Goal: Task Accomplishment & Management: Complete application form

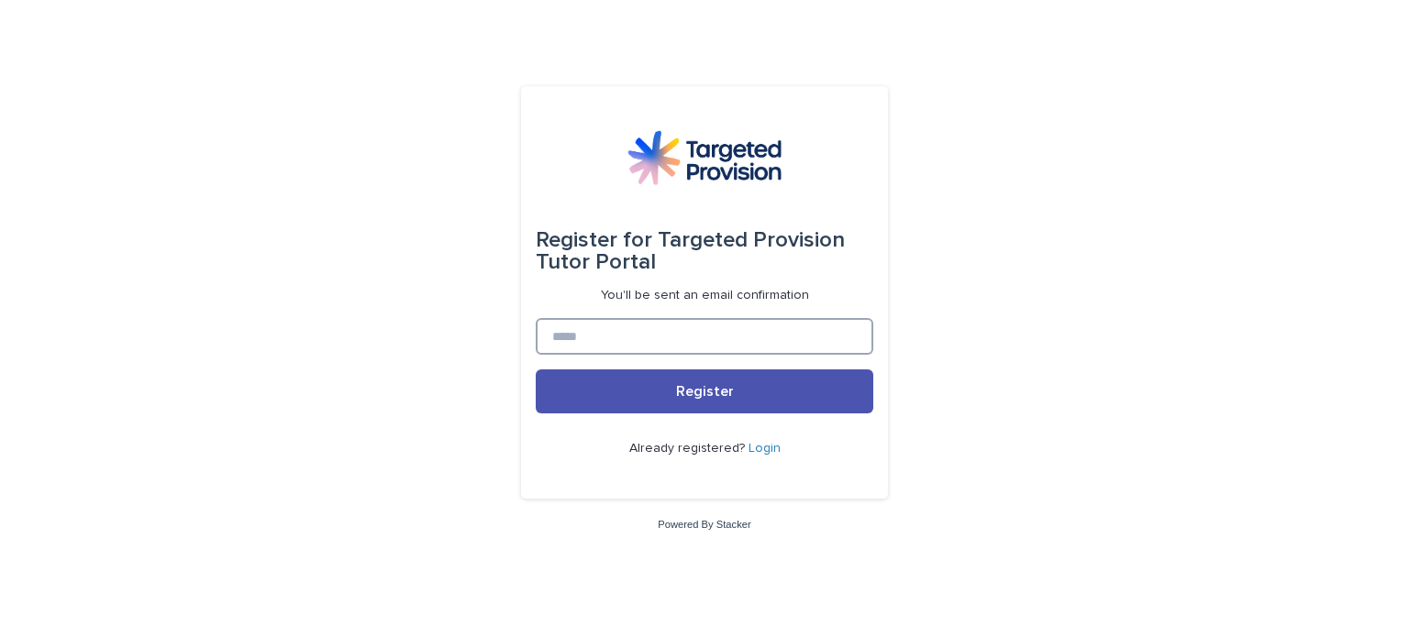
click at [624, 339] on input at bounding box center [704, 336] width 337 height 37
type input "********"
click at [536, 370] on button "Register" at bounding box center [704, 392] width 337 height 44
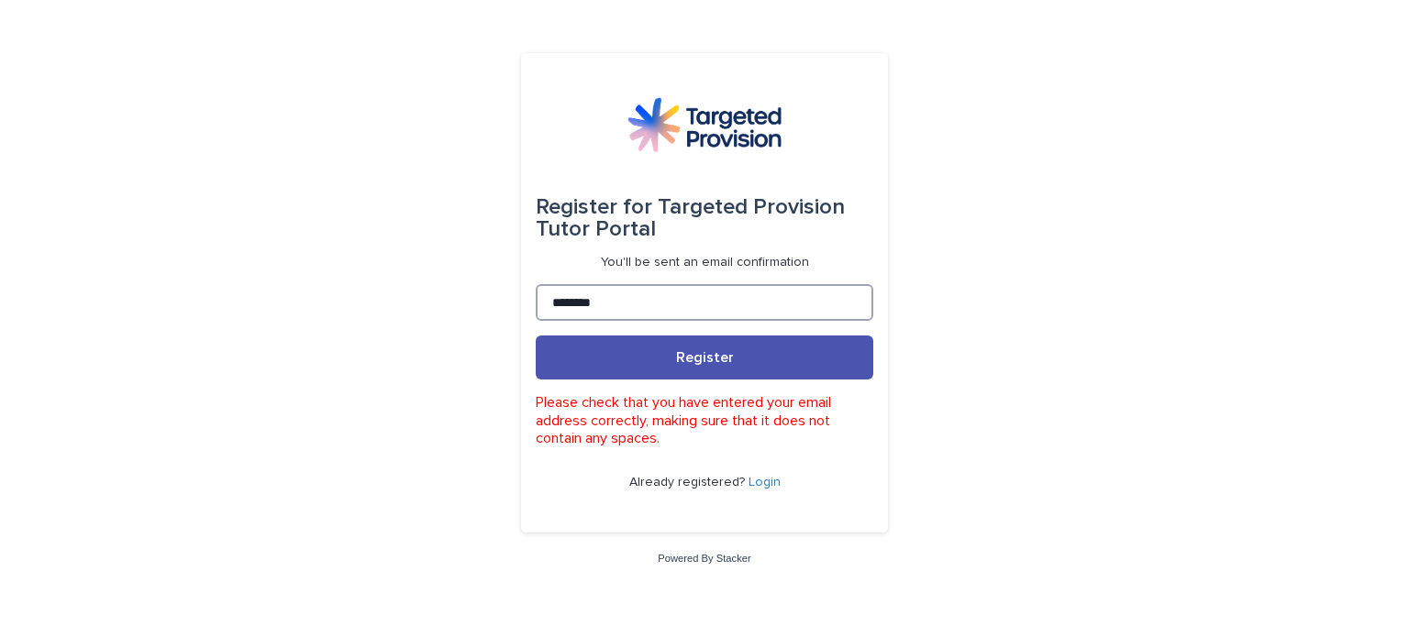
drag, startPoint x: 631, startPoint y: 321, endPoint x: 489, endPoint y: 321, distance: 142.1
click at [489, 321] on div "Register for Targeted Provision Tutor Portal You'll be sent an email confirmati…" at bounding box center [704, 318] width 1409 height 637
click at [526, 234] on div "Register for Targeted Provision Tutor Portal You'll be sent an email confirmati…" at bounding box center [704, 293] width 367 height 480
click at [964, 290] on div "Register for Targeted Provision Tutor Portal You'll be sent an email confirmati…" at bounding box center [704, 318] width 1409 height 637
click at [756, 490] on p "Already registered? Login" at bounding box center [704, 483] width 151 height 16
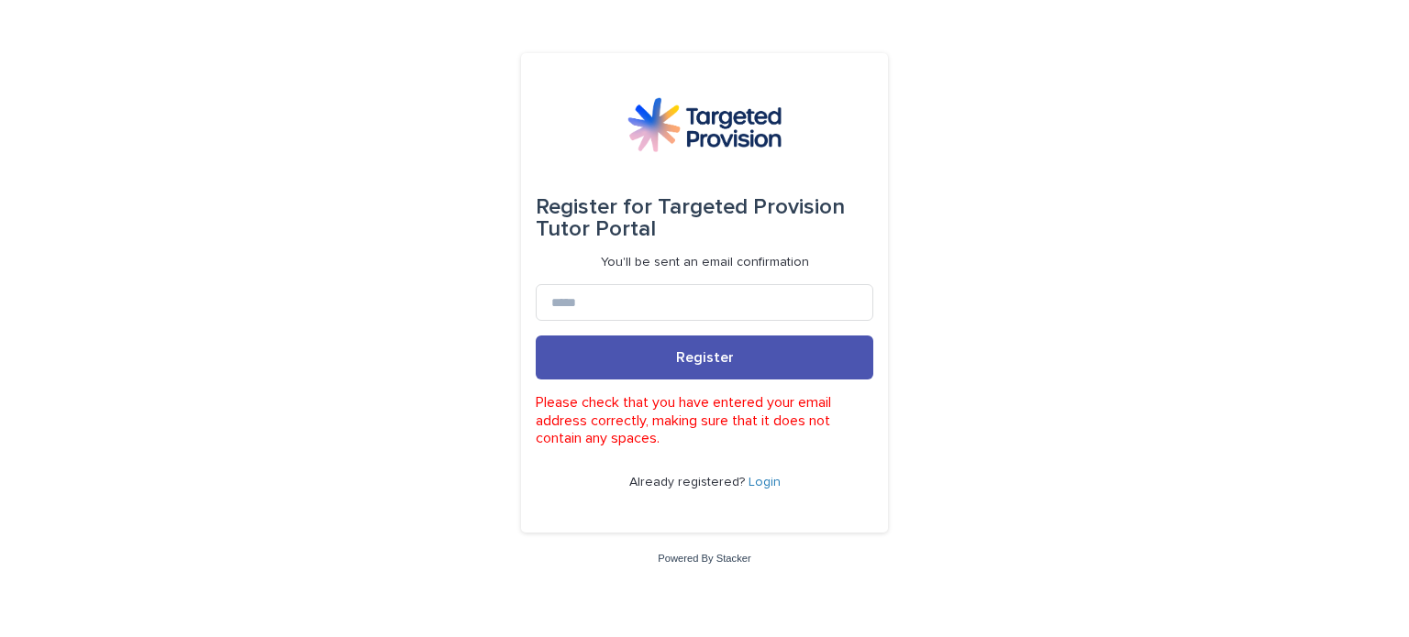
click at [763, 480] on link "Login" at bounding box center [764, 482] width 32 height 13
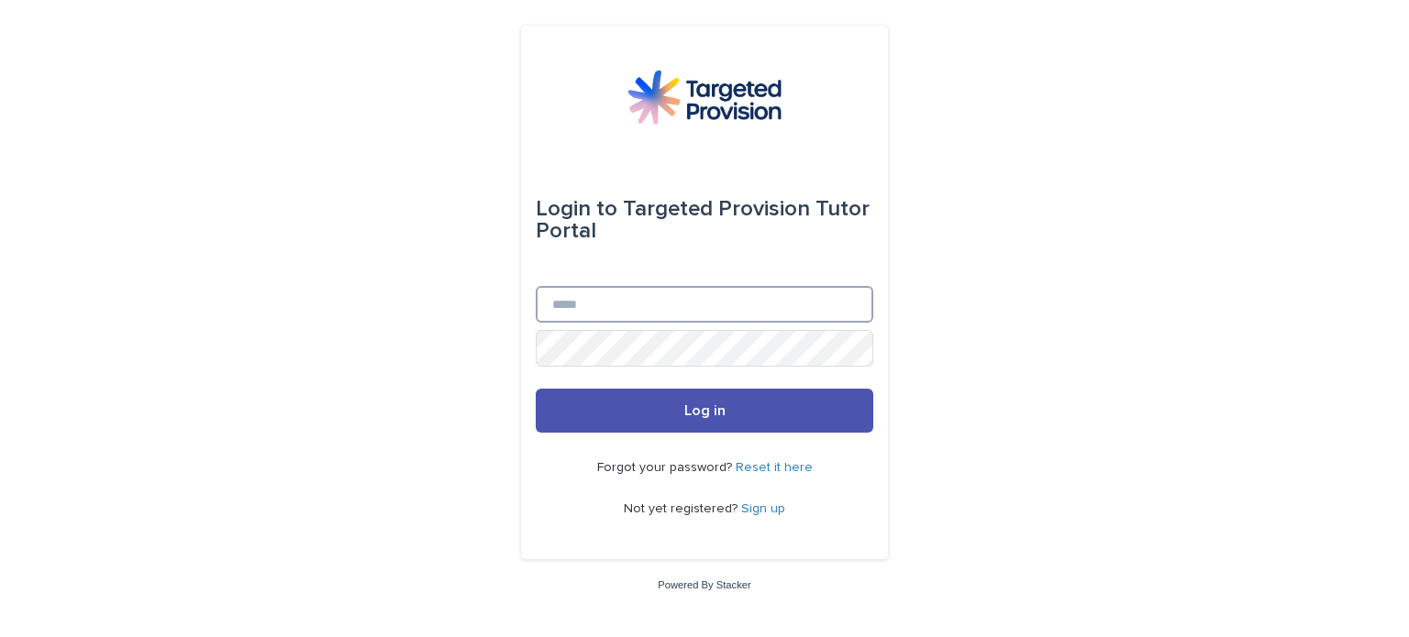
click at [630, 303] on input "Email" at bounding box center [704, 304] width 337 height 37
type input "**********"
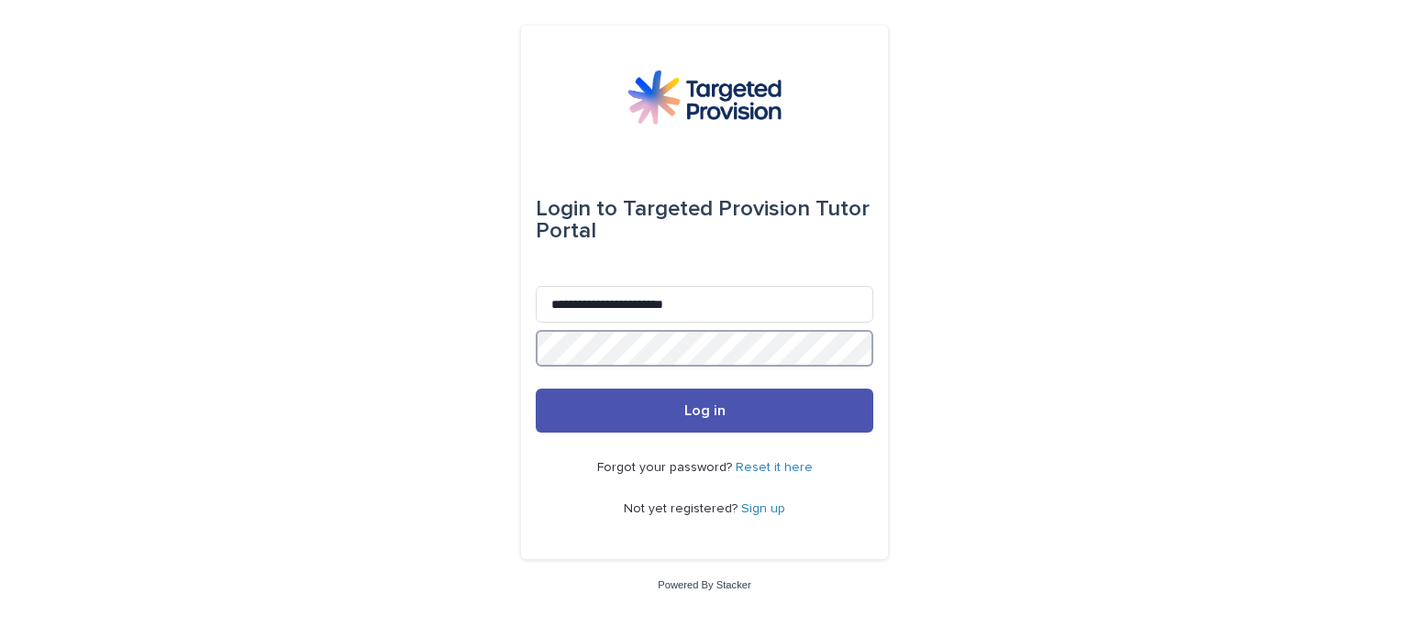
click at [536, 389] on button "Log in" at bounding box center [704, 411] width 337 height 44
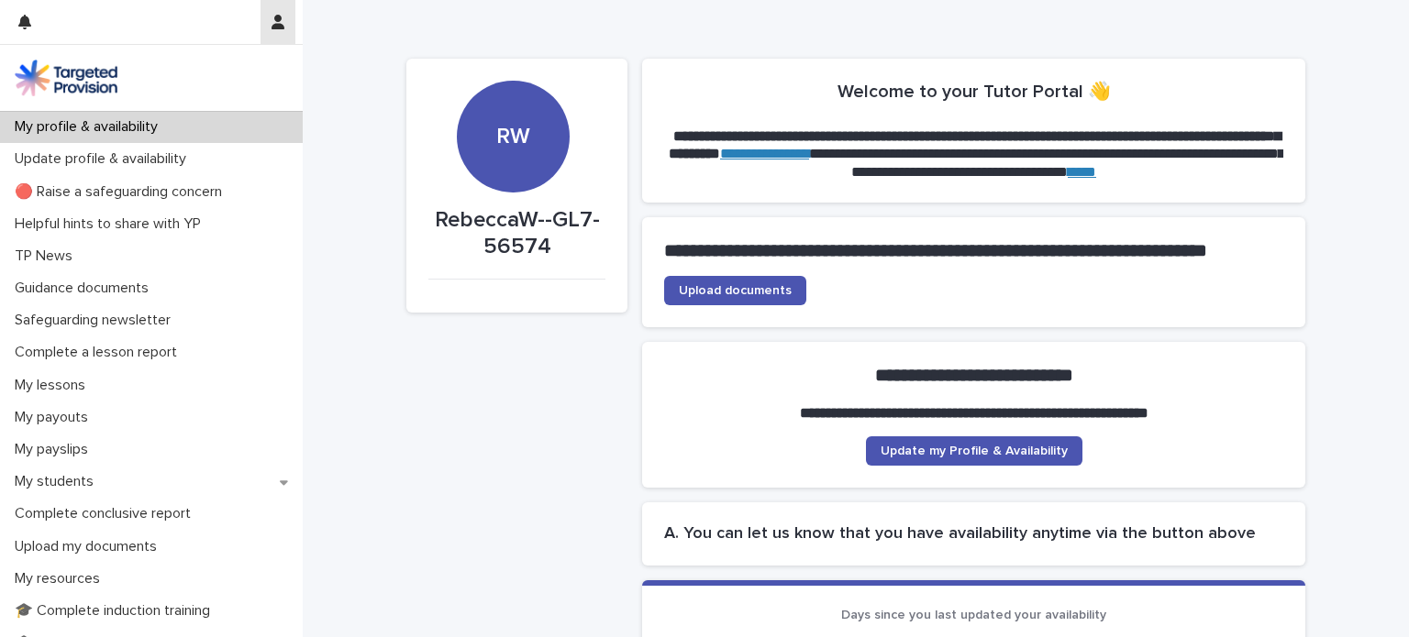
click at [279, 28] on icon "button" at bounding box center [277, 22] width 13 height 15
click at [516, 177] on div at bounding box center [704, 318] width 1409 height 637
